Goal: Register for event/course

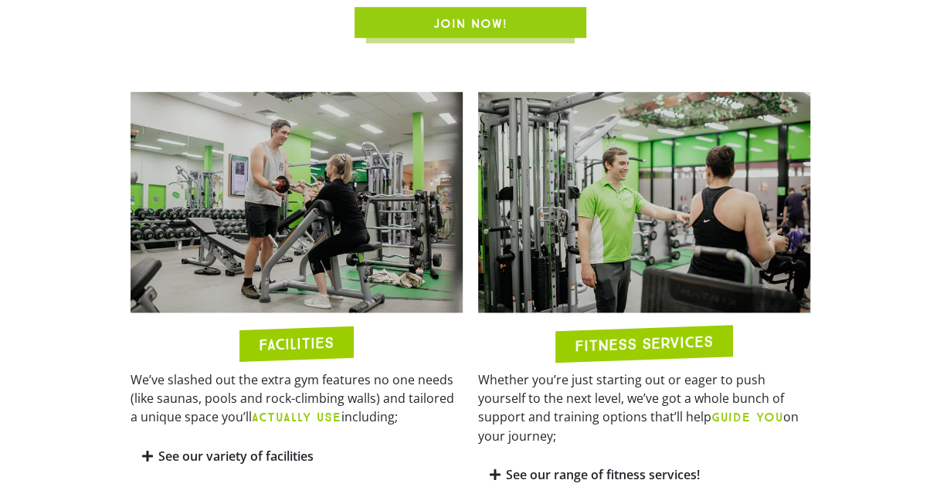
scroll to position [614, 0]
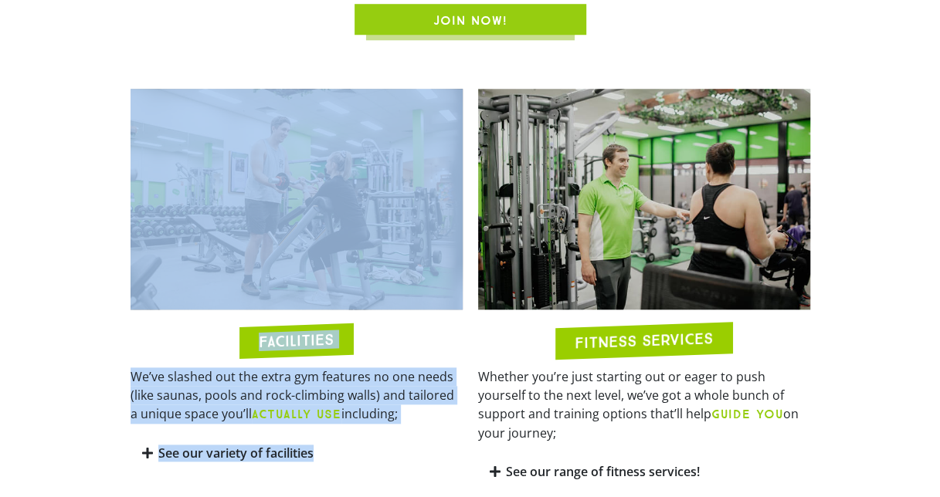
drag, startPoint x: 77, startPoint y: 139, endPoint x: 375, endPoint y: 480, distance: 452.7
drag, startPoint x: 375, startPoint y: 480, endPoint x: 336, endPoint y: 447, distance: 50.9
click at [336, 447] on div "See our variety of facilities" at bounding box center [297, 454] width 332 height 36
click at [398, 439] on div "See our variety of facilities" at bounding box center [297, 454] width 332 height 36
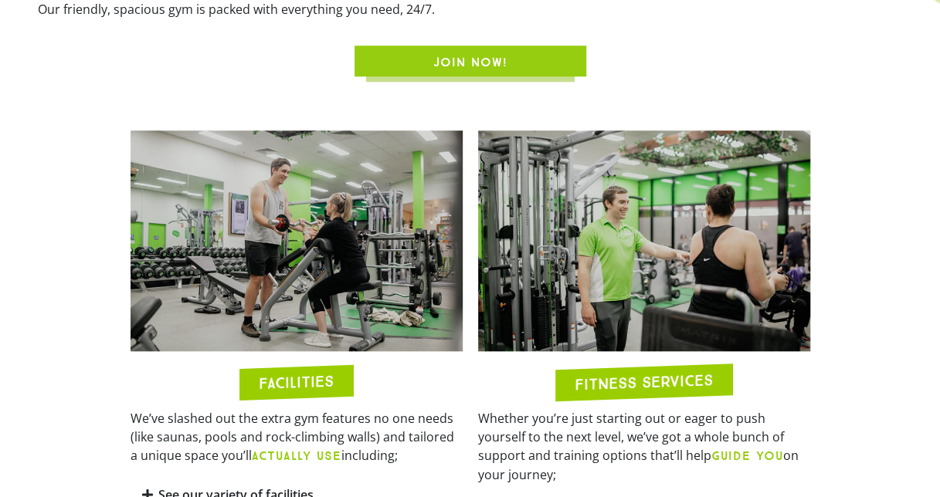
scroll to position [0, 0]
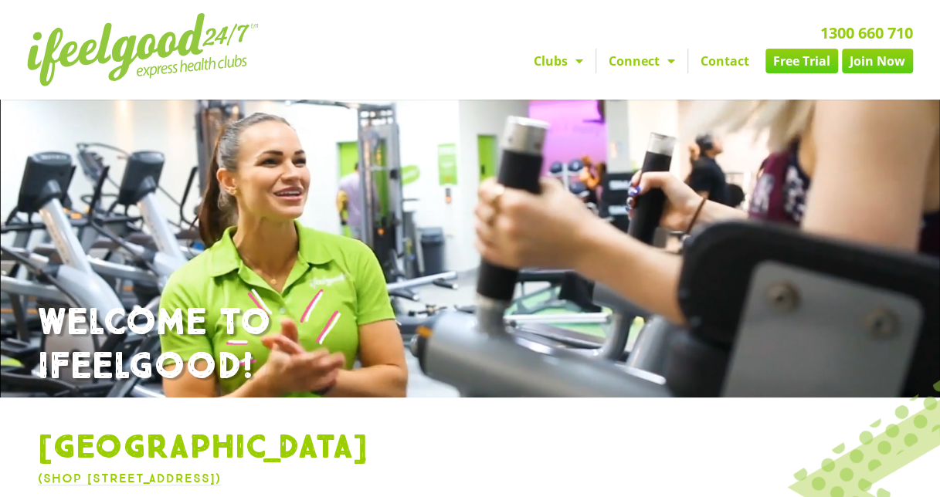
click at [871, 59] on link "Join Now" at bounding box center [877, 61] width 71 height 25
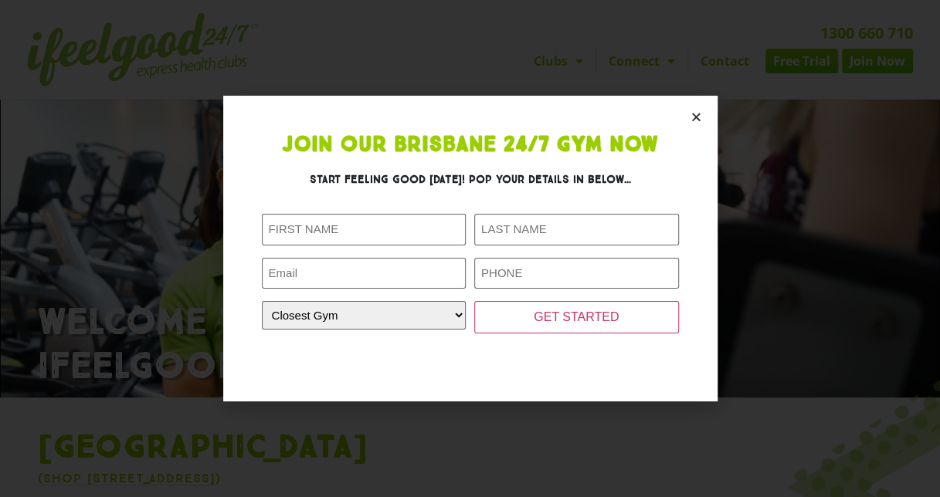
click at [684, 120] on section "Join Our Brisbane 24/7 Gym Now Start feeling good today! Pop your details in be…" at bounding box center [470, 249] width 494 height 306
click at [703, 120] on section "Join Our Brisbane 24/7 Gym Now Start feeling good today! Pop your details in be…" at bounding box center [470, 249] width 494 height 306
click at [686, 120] on section "Join Our Brisbane 24/7 Gym Now Start feeling good today! Pop your details in be…" at bounding box center [470, 249] width 494 height 306
click at [700, 116] on icon "Close" at bounding box center [696, 117] width 12 height 12
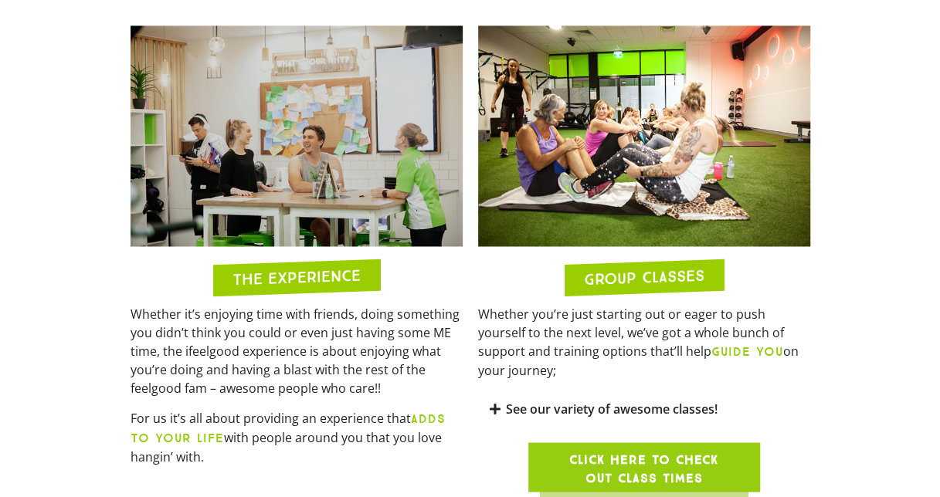
scroll to position [1134, 0]
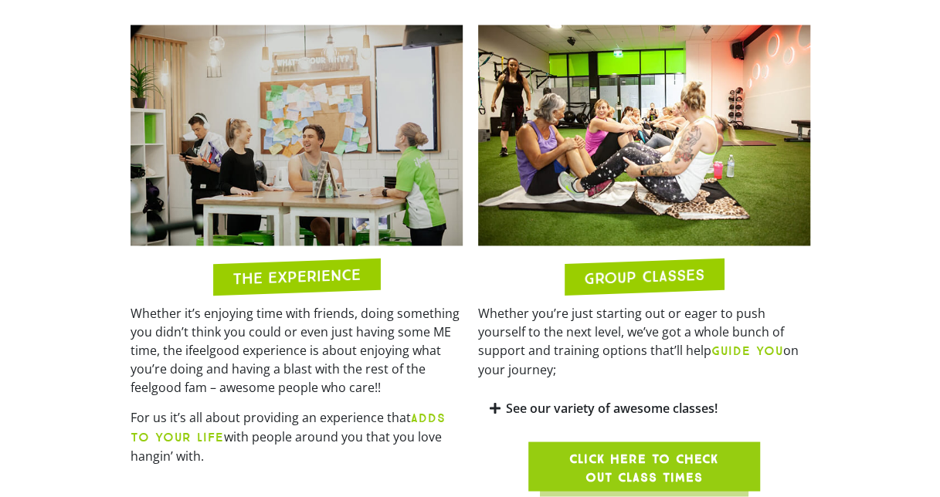
click at [649, 399] on link "See our variety of awesome classes!" at bounding box center [612, 407] width 212 height 17
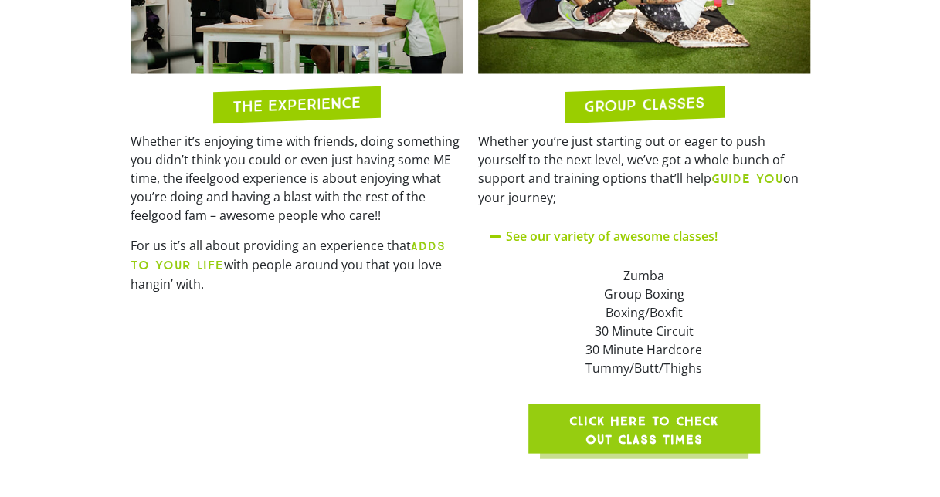
scroll to position [1309, 0]
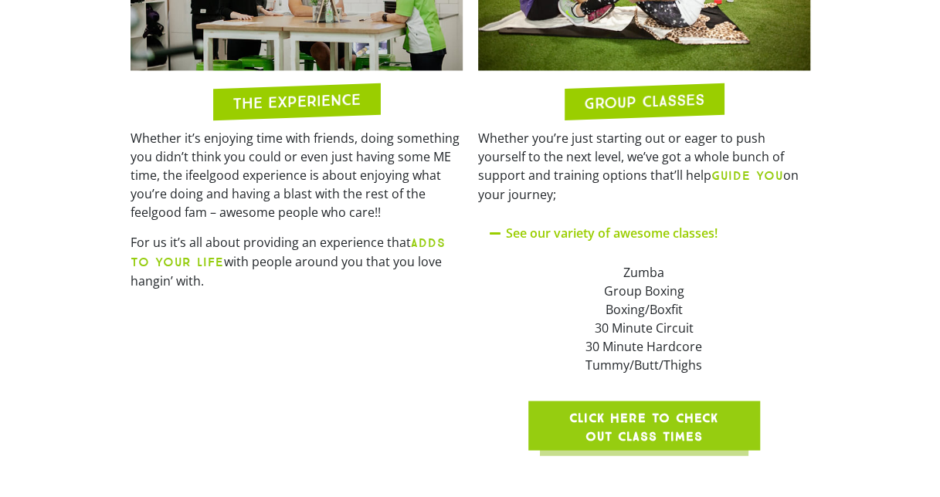
click at [652, 409] on span "Click here to check out class times" at bounding box center [644, 427] width 158 height 37
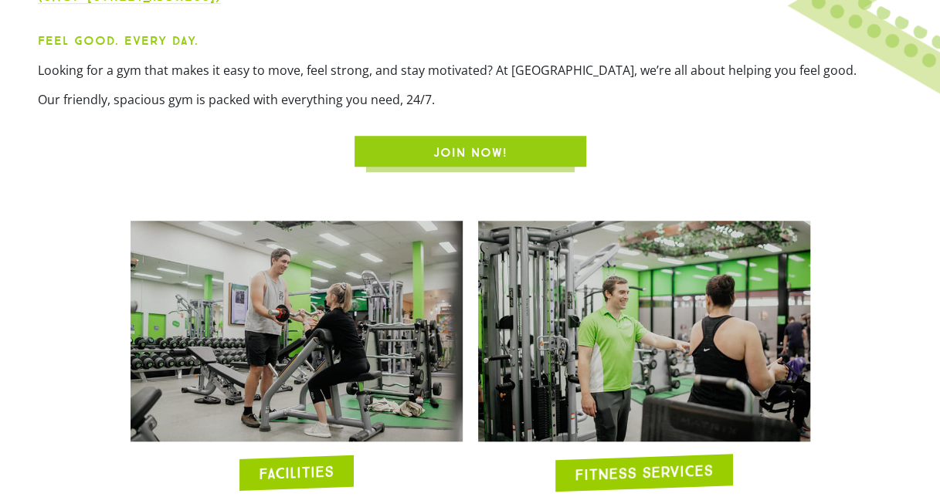
scroll to position [481, 0]
